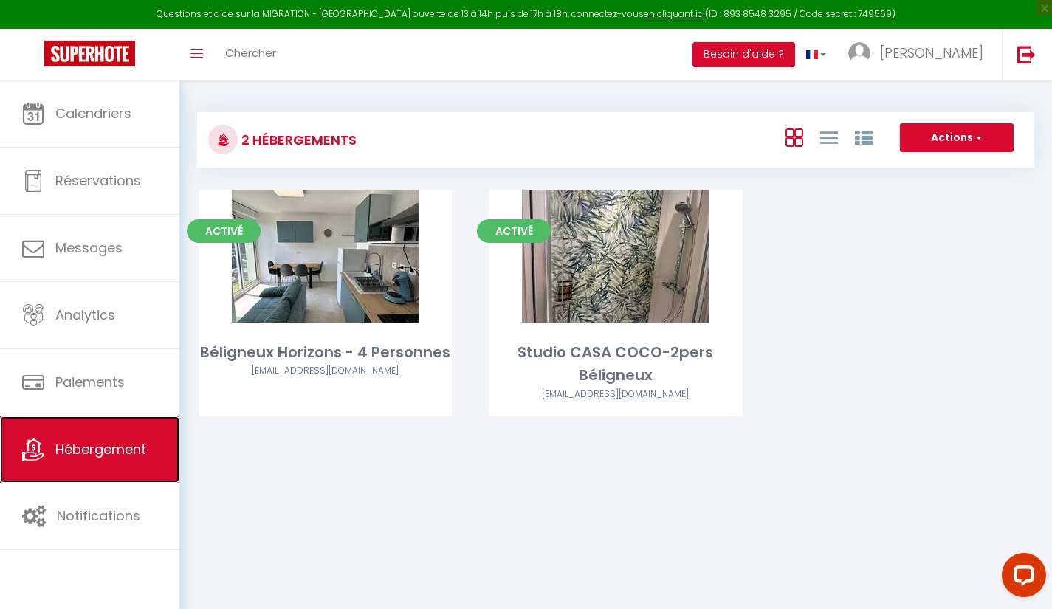
click at [61, 439] on link "Hébergement" at bounding box center [89, 449] width 179 height 66
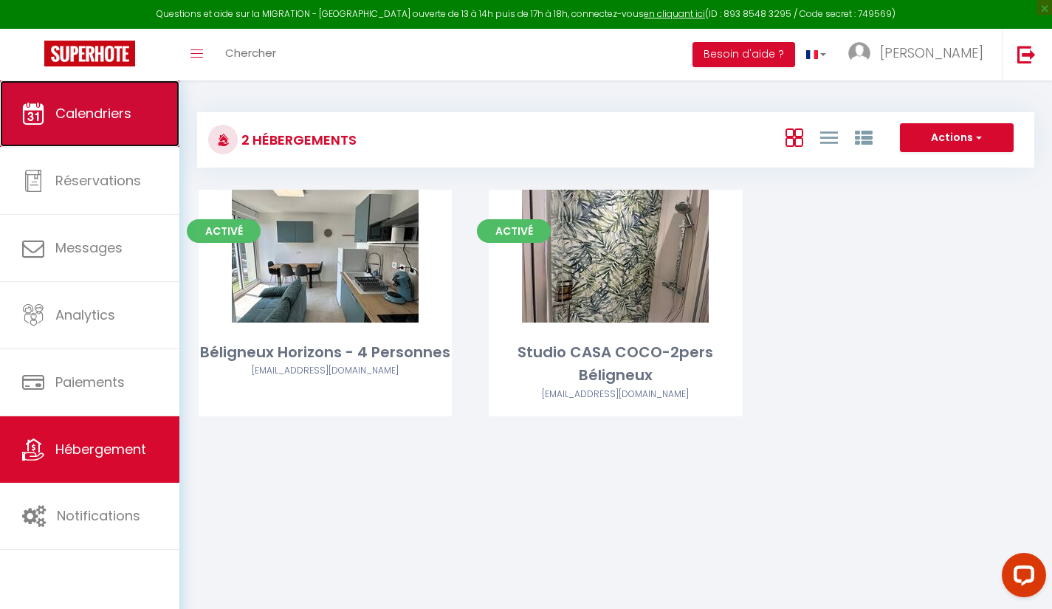
click at [66, 106] on span "Calendriers" at bounding box center [93, 113] width 76 height 18
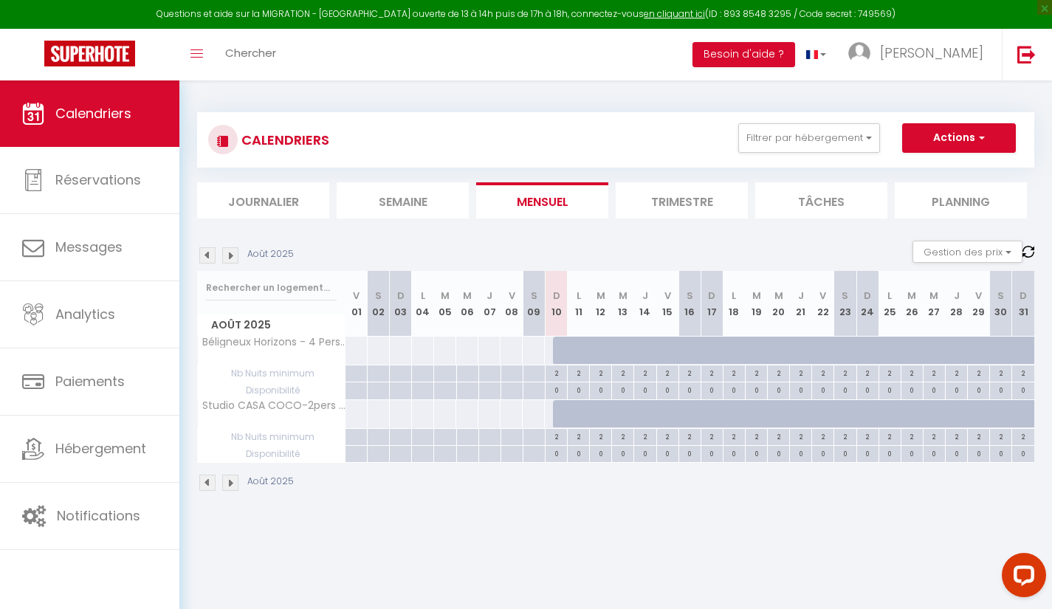
click at [232, 484] on img at bounding box center [230, 483] width 16 height 16
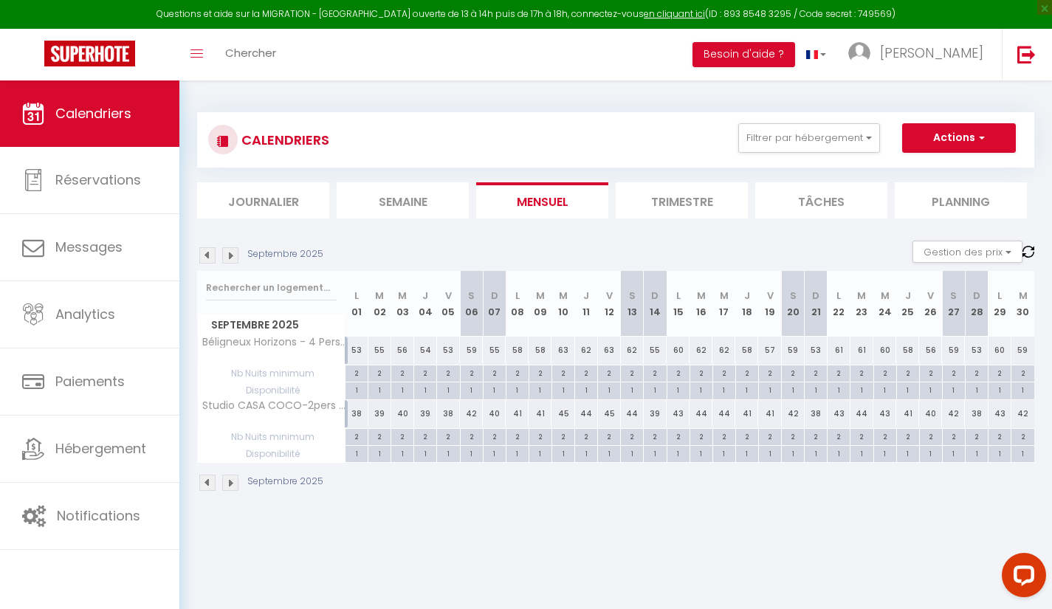
click at [227, 480] on img at bounding box center [230, 483] width 16 height 16
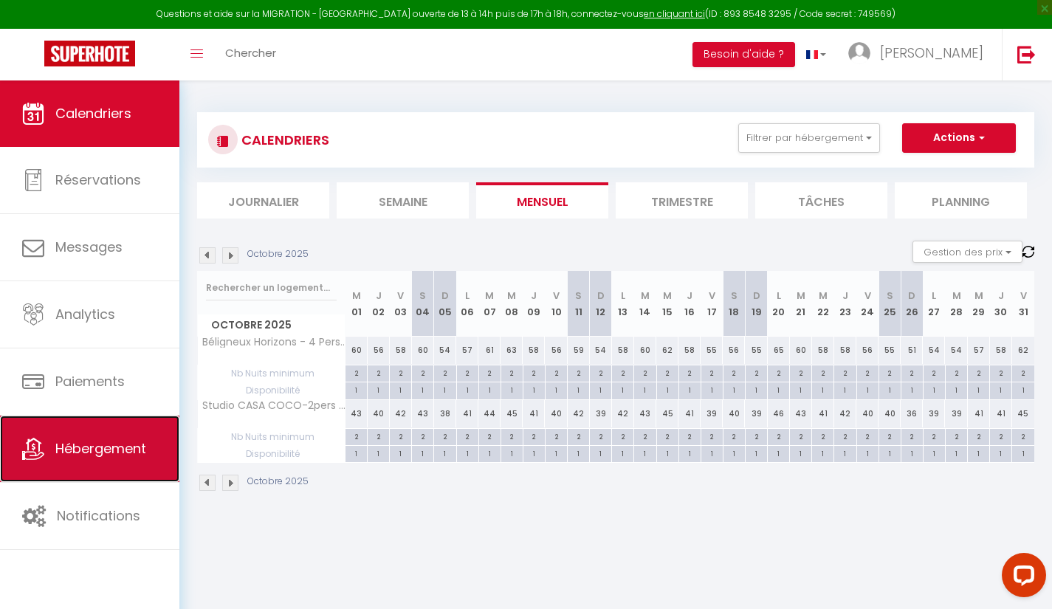
click at [78, 456] on span "Hébergement" at bounding box center [100, 448] width 91 height 18
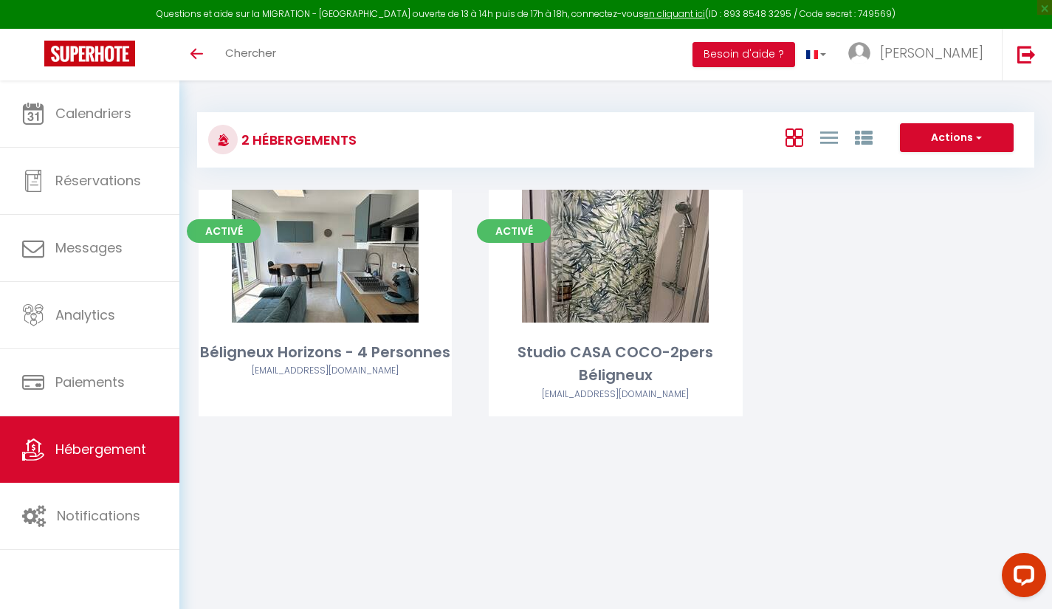
drag, startPoint x: 881, startPoint y: 262, endPoint x: 866, endPoint y: 258, distance: 16.1
click at [881, 262] on div "Activé Editer Béligneux Horizons - 4 Personnes k.desousa.kds@gmail.com Activé E…" at bounding box center [615, 322] width 871 height 264
click at [85, 450] on span "Hébergement" at bounding box center [100, 449] width 91 height 18
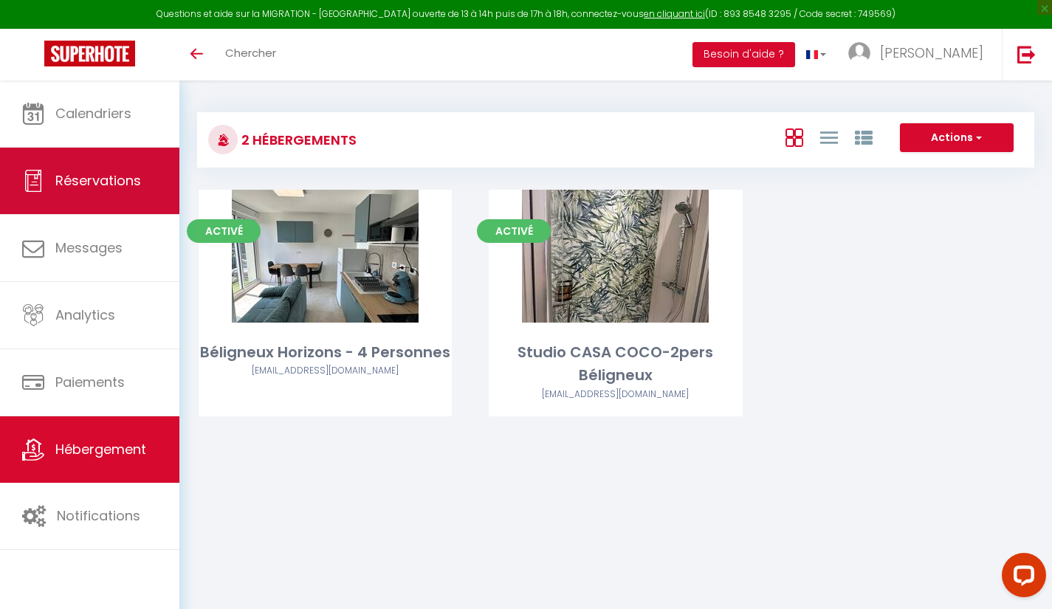
click at [77, 183] on span "Réservations" at bounding box center [98, 180] width 86 height 18
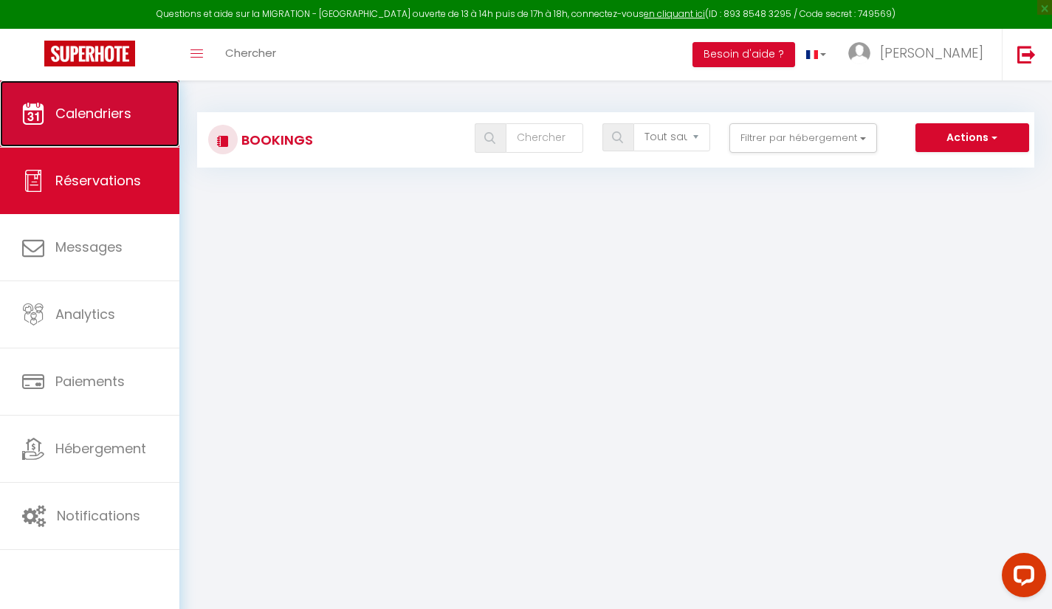
click at [100, 108] on span "Calendriers" at bounding box center [93, 113] width 76 height 18
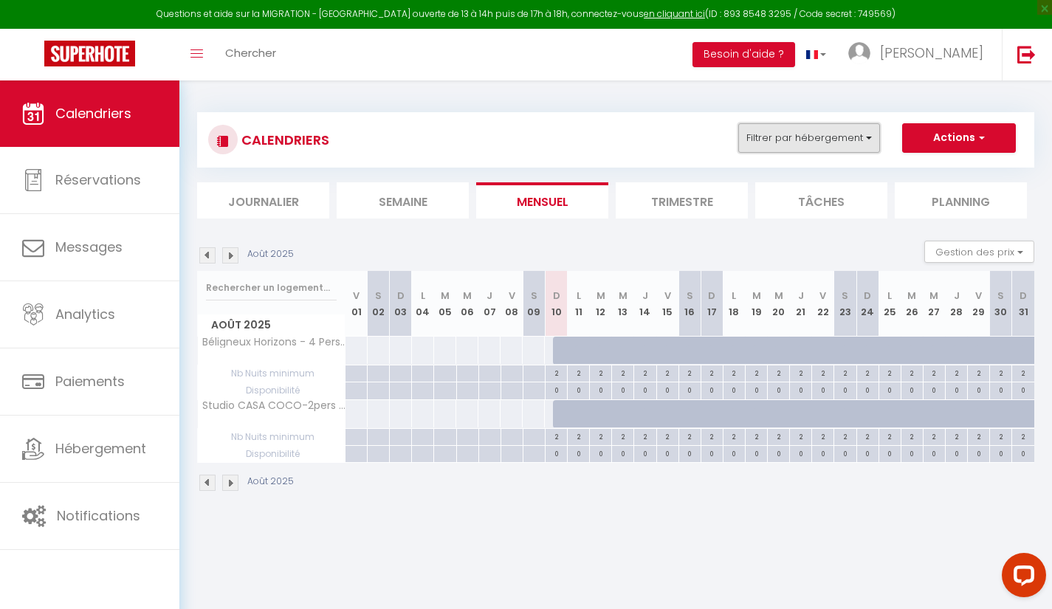
click at [823, 134] on button "Filtrer par hébergement" at bounding box center [809, 138] width 142 height 30
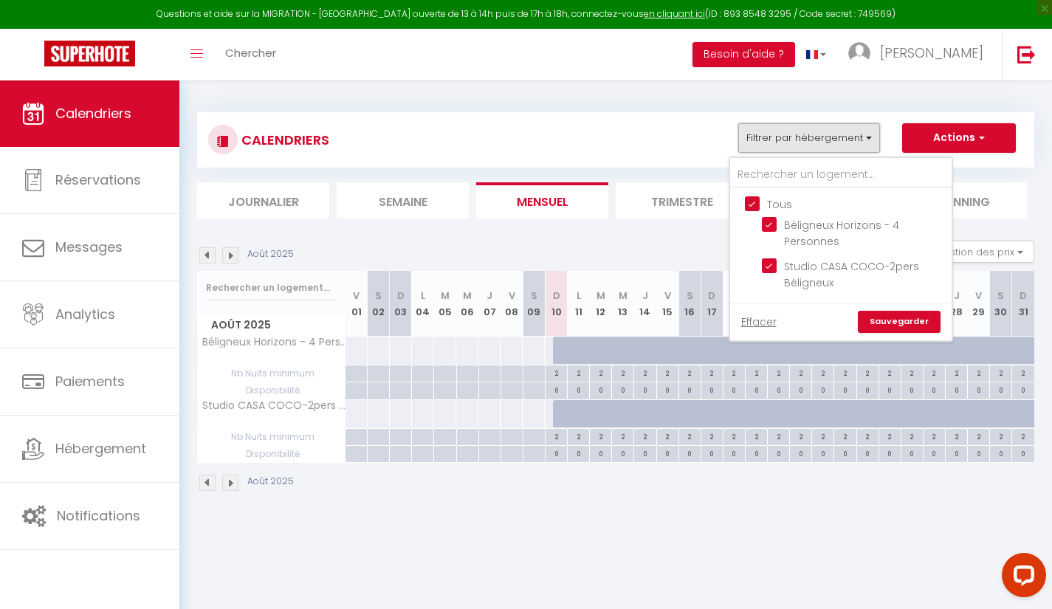
click at [823, 134] on button "Filtrer par hébergement" at bounding box center [809, 138] width 142 height 30
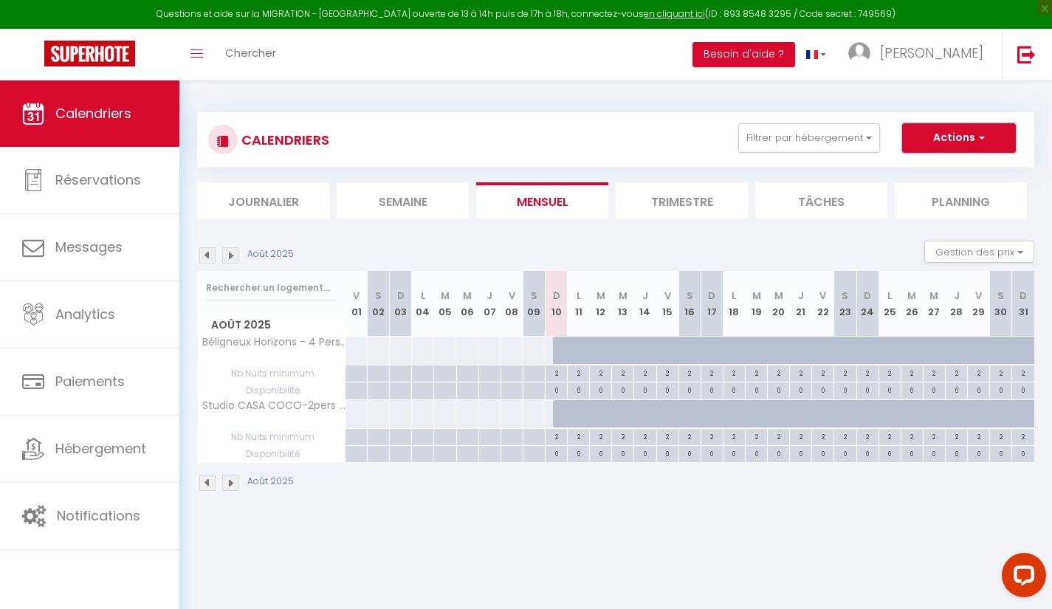
click at [975, 146] on button "Actions" at bounding box center [959, 138] width 114 height 30
click at [937, 142] on button "Actions" at bounding box center [959, 138] width 114 height 30
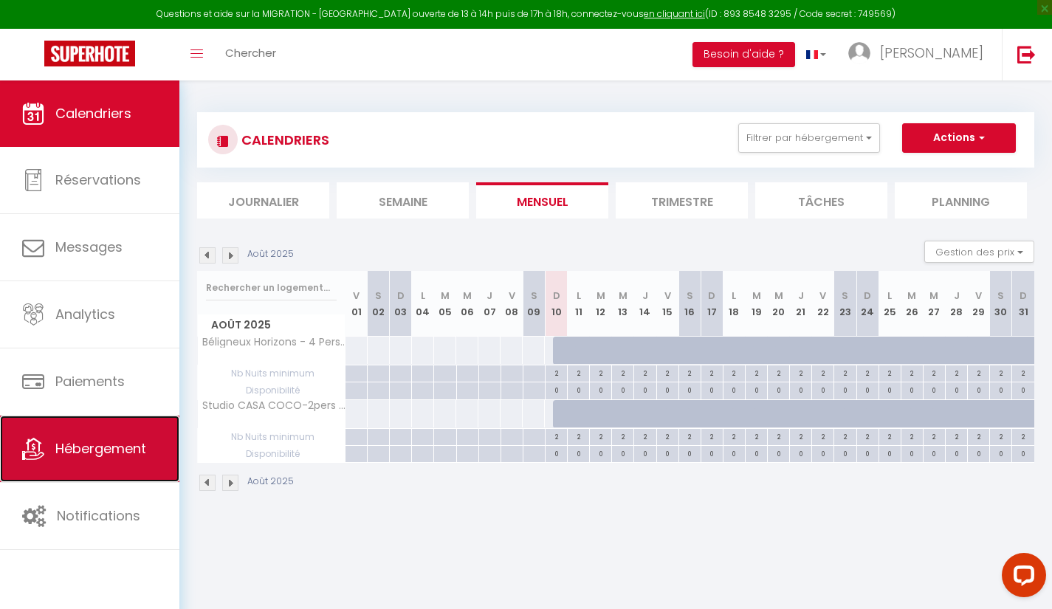
click at [109, 473] on link "Hébergement" at bounding box center [89, 449] width 179 height 66
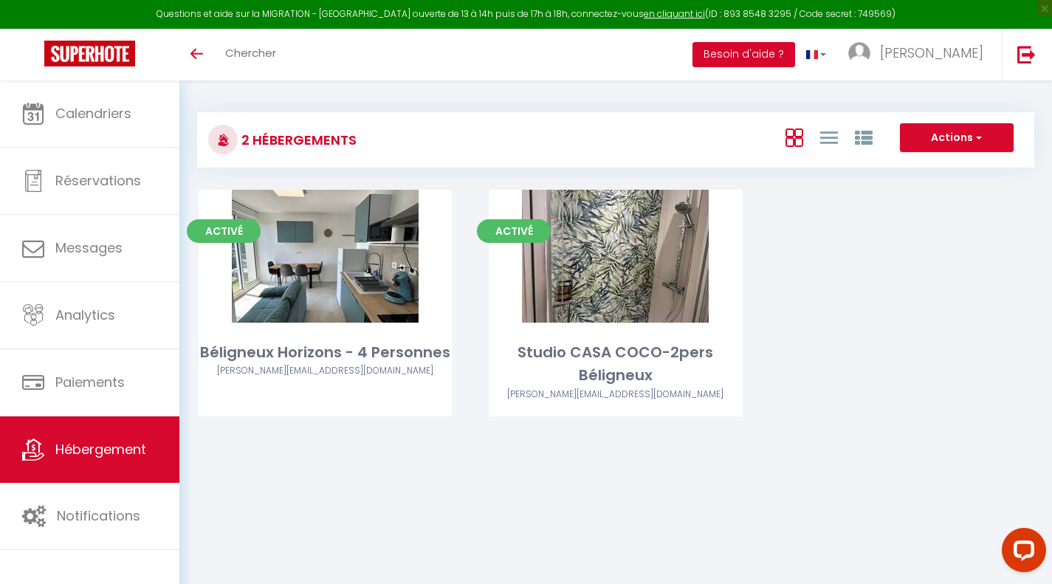
click at [795, 47] on button "Besoin d'aide ?" at bounding box center [743, 54] width 103 height 25
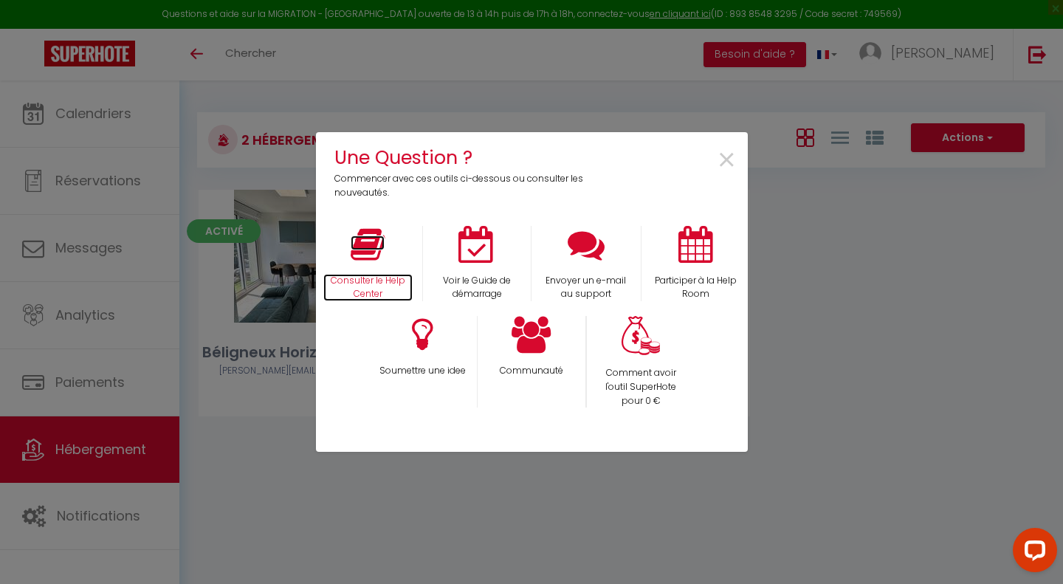
click at [355, 258] on icon at bounding box center [368, 244] width 34 height 37
click at [723, 154] on span "×" at bounding box center [727, 160] width 20 height 47
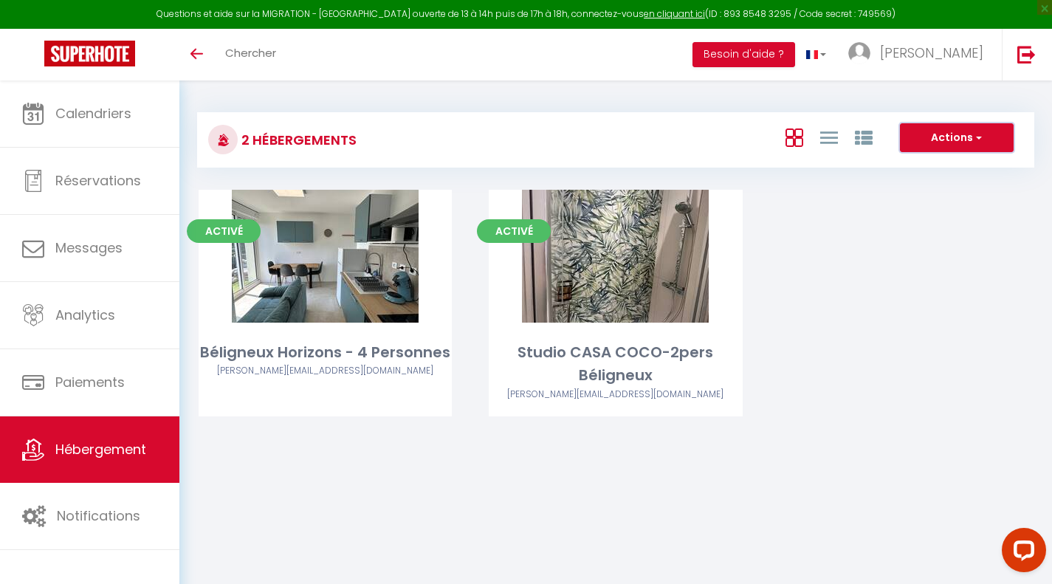
click at [987, 143] on button "Actions" at bounding box center [957, 138] width 114 height 30
click at [946, 170] on li "Créer un Hébergement" at bounding box center [945, 168] width 135 height 16
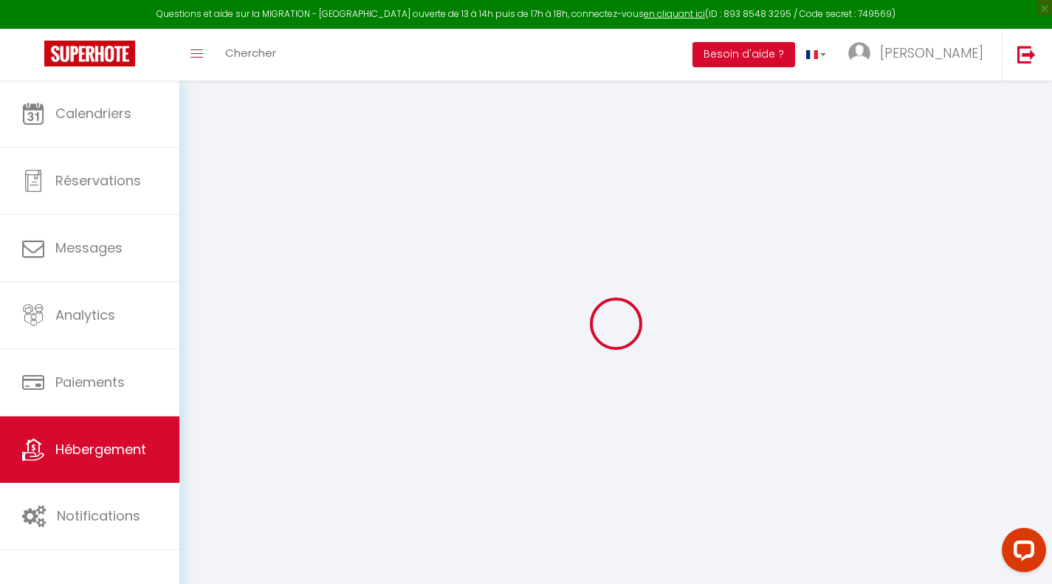
select select
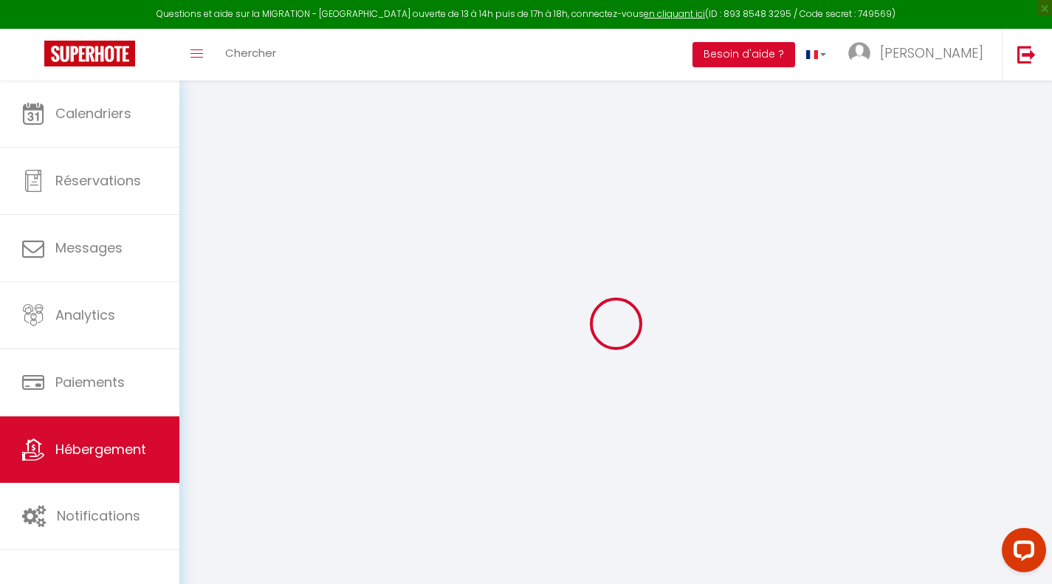
select select
checkbox input "false"
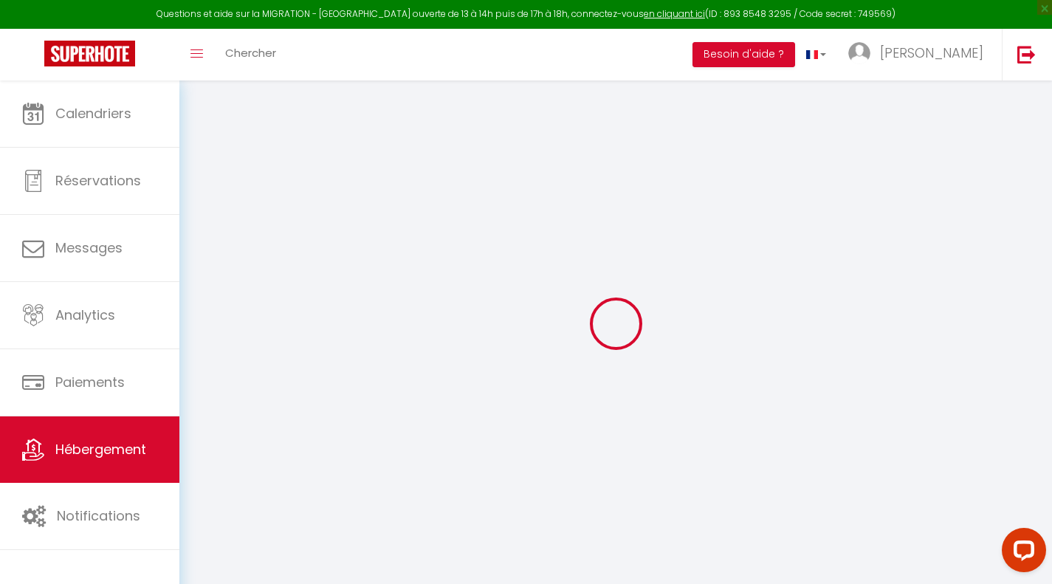
select select
checkbox input "false"
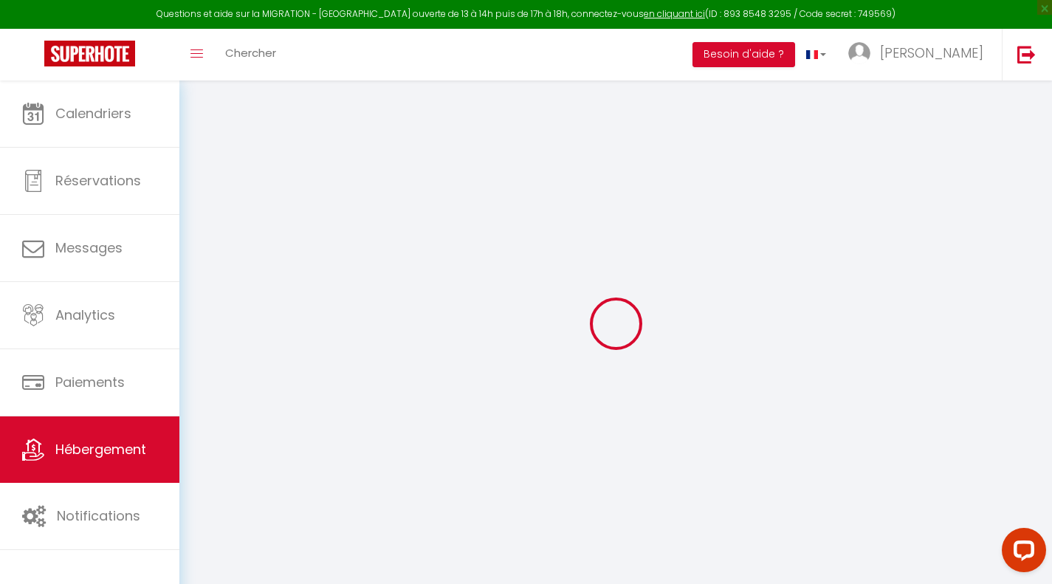
checkbox input "false"
select select
select select "15:00"
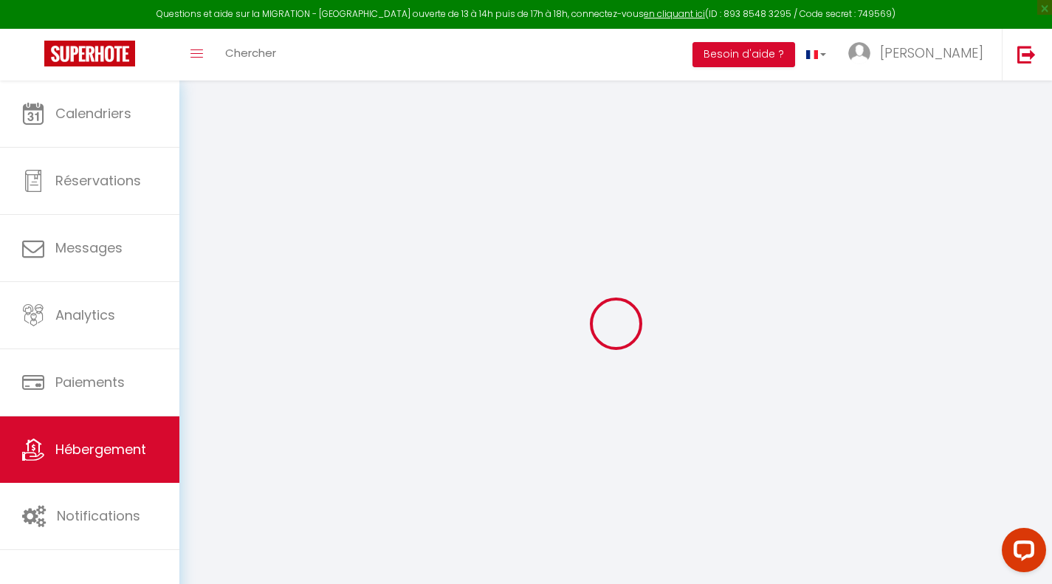
select select "23:45"
select select "11:00"
select select "30"
select select "120"
select select
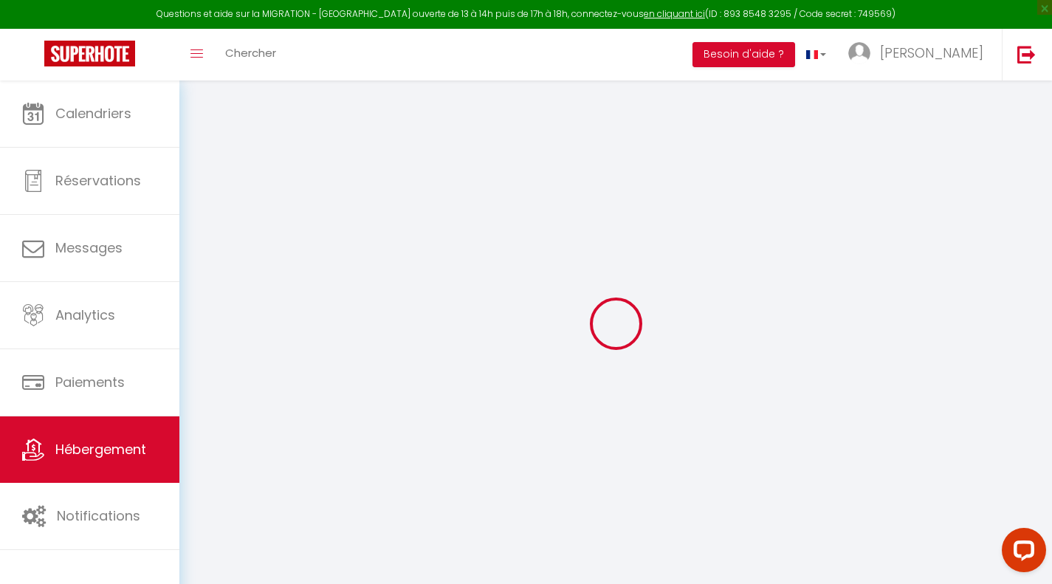
checkbox input "false"
select select
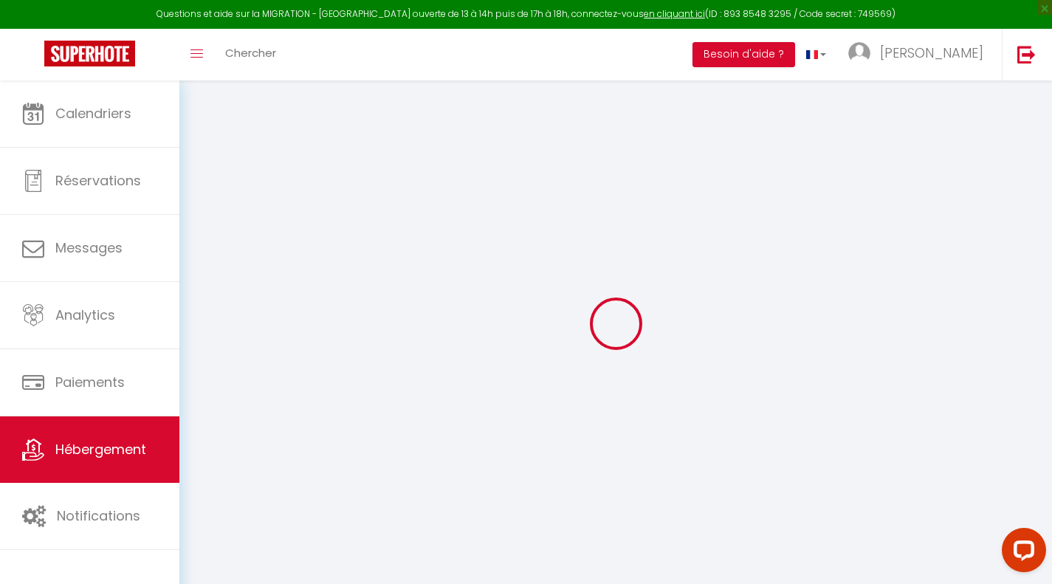
select select
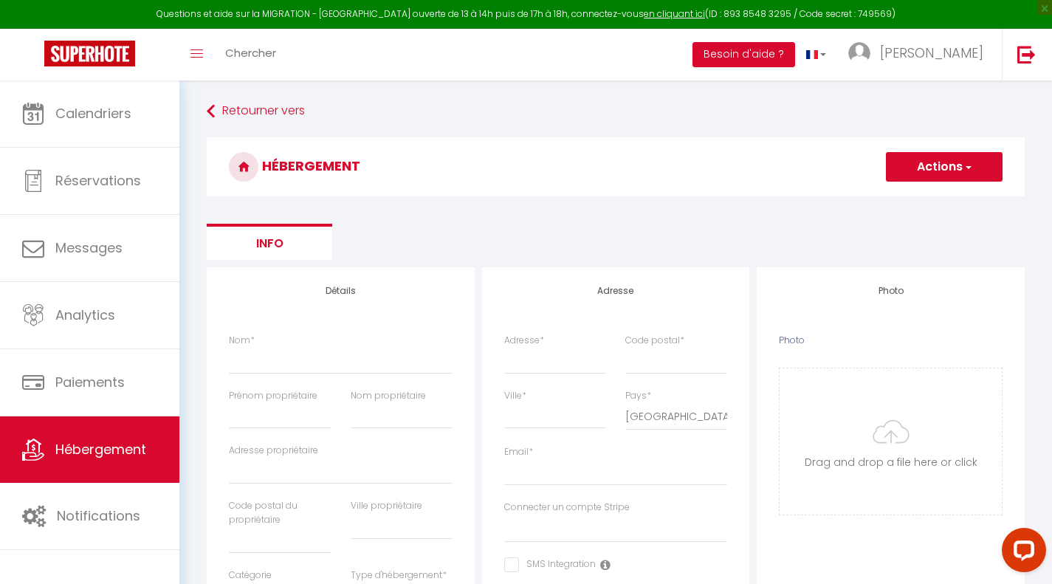
select select
checkbox input "false"
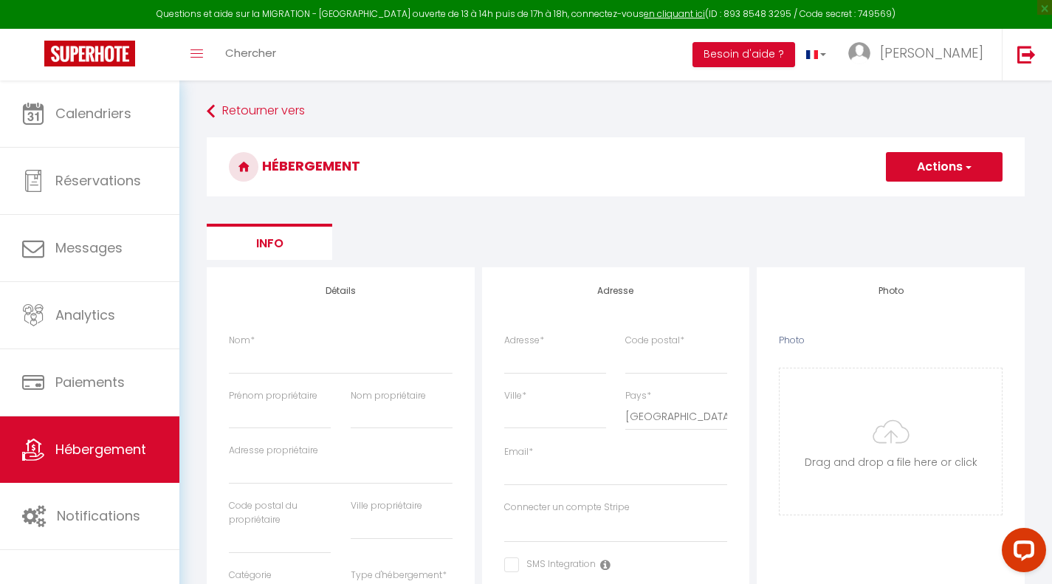
select select
click at [899, 167] on button "Actions" at bounding box center [944, 167] width 117 height 30
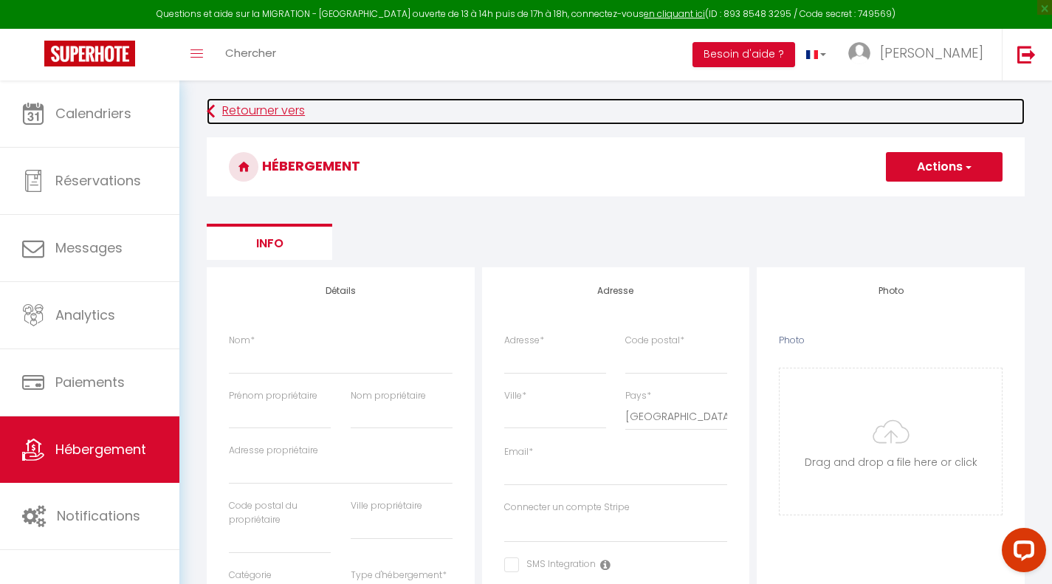
click at [224, 109] on link "Retourner vers" at bounding box center [616, 111] width 818 height 27
